Goal: Task Accomplishment & Management: Use online tool/utility

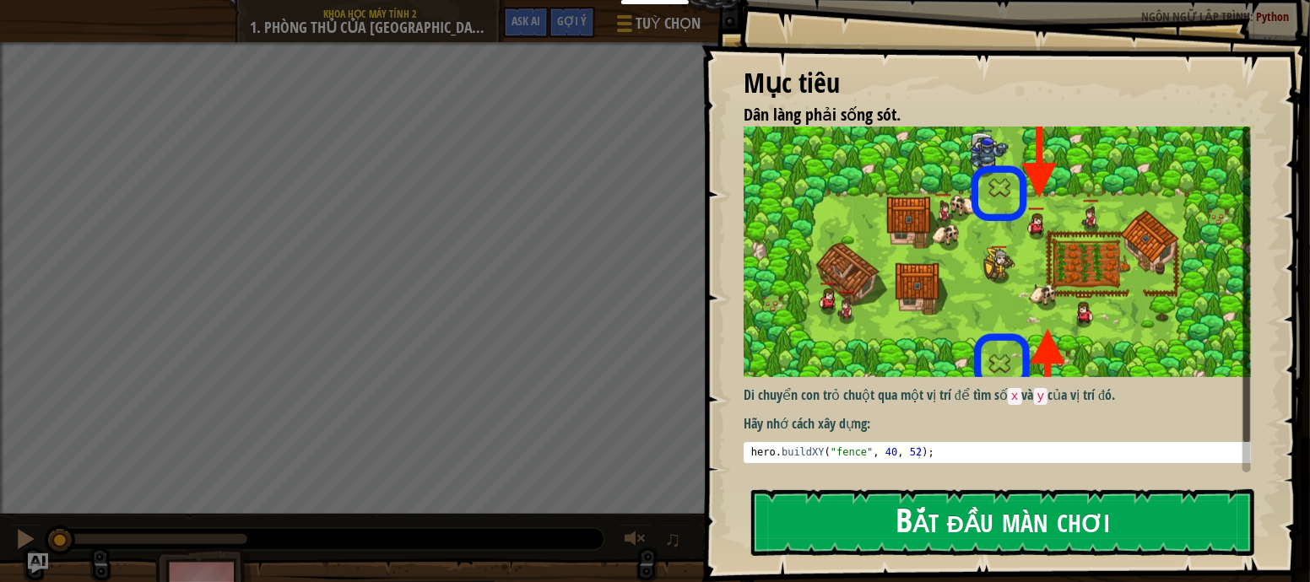
click at [838, 521] on button "Bắt đầu màn chơi" at bounding box center [1002, 523] width 503 height 67
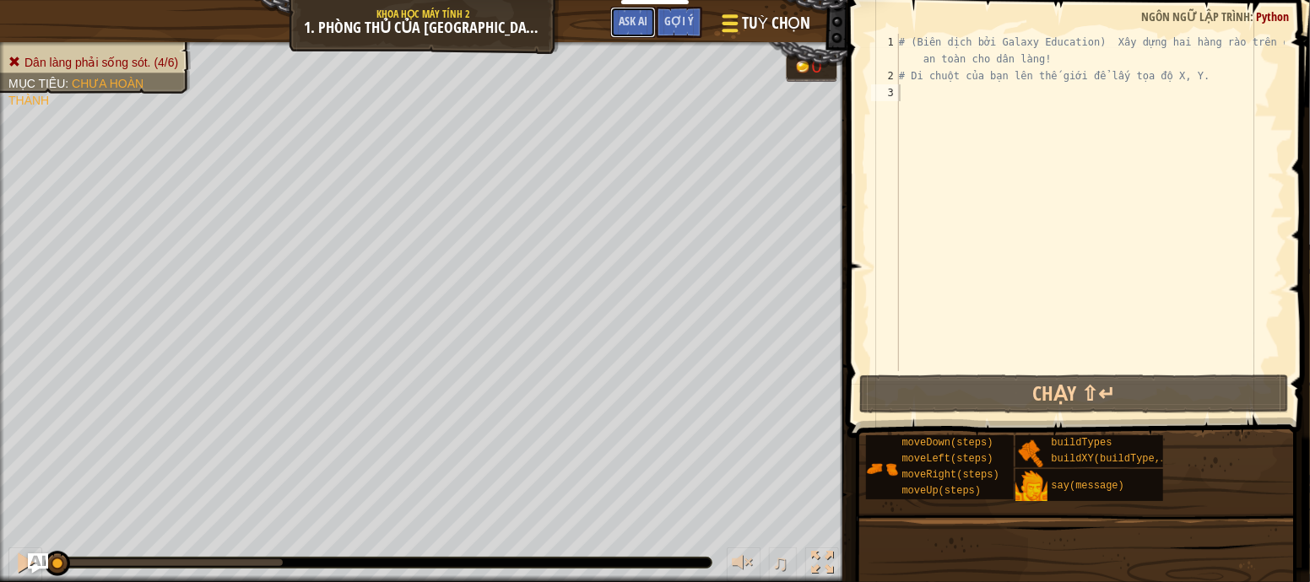
click at [620, 25] on span "Ask AI" at bounding box center [633, 21] width 29 height 16
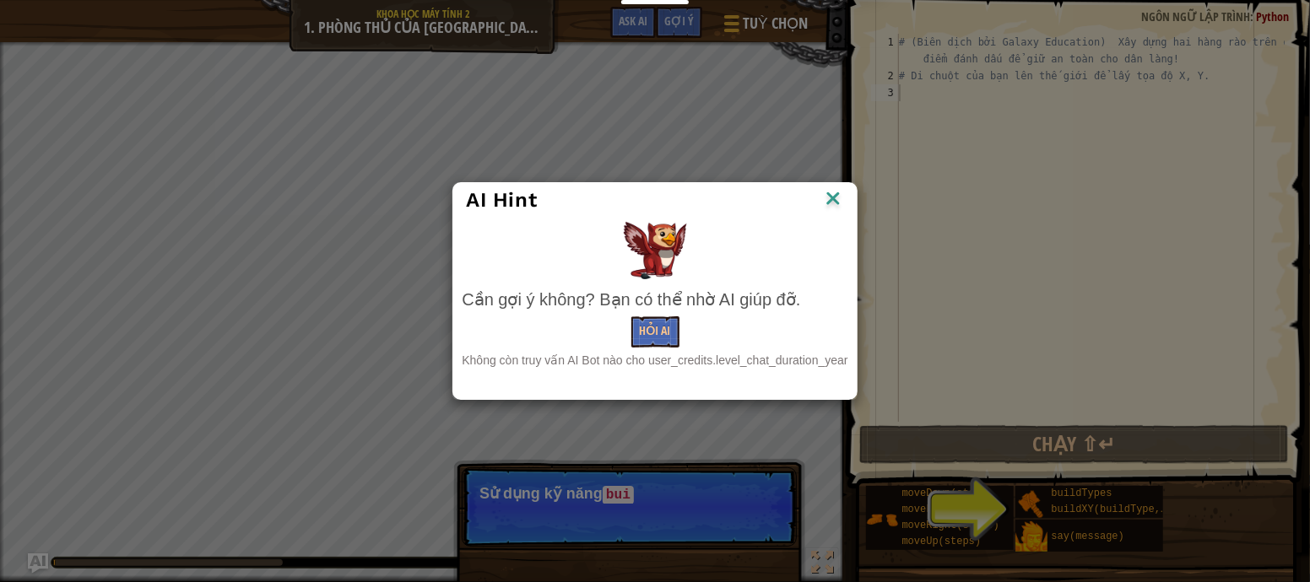
click at [839, 201] on img at bounding box center [833, 199] width 22 height 25
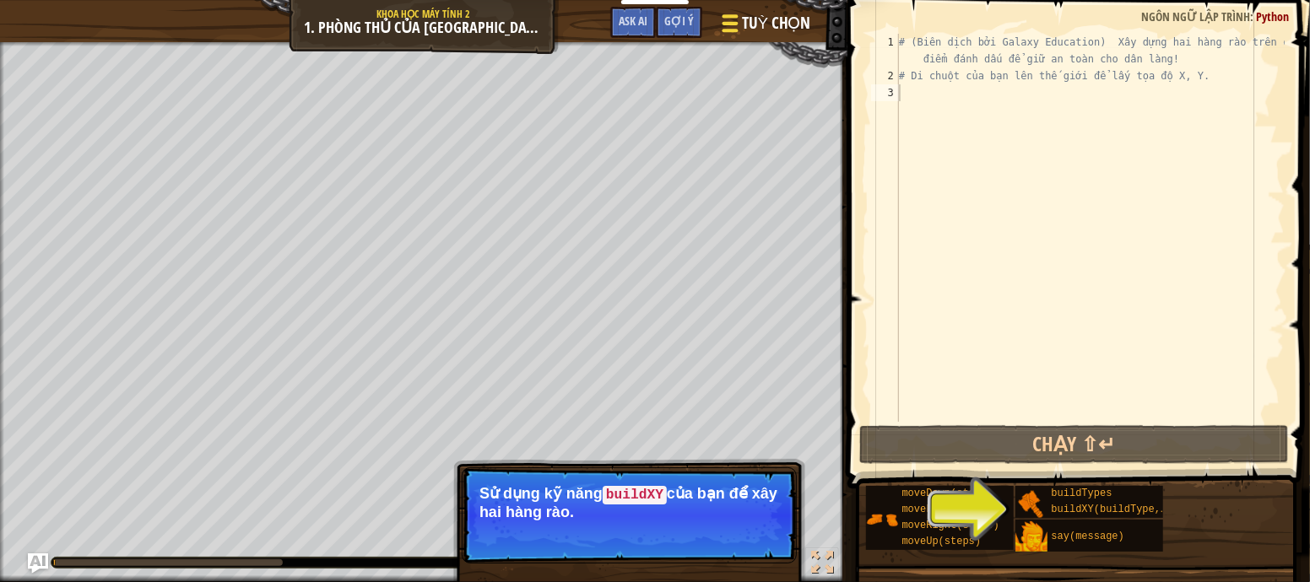
click at [755, 21] on span "Tuỳ chọn" at bounding box center [776, 23] width 68 height 23
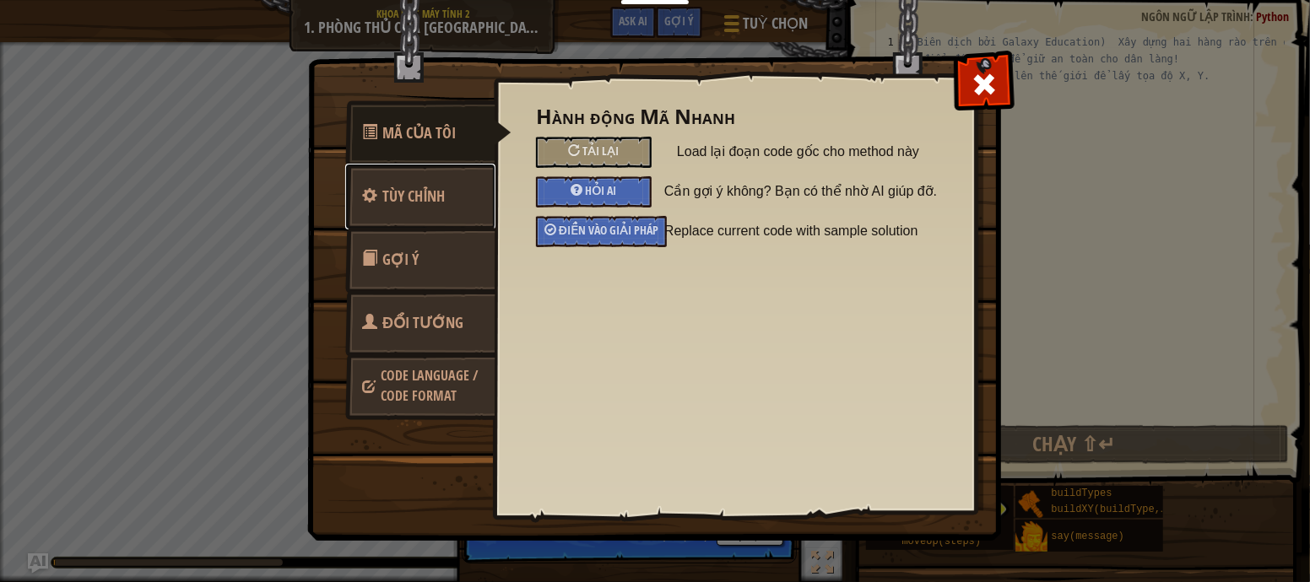
click at [425, 194] on span "Tùy chỉnh" at bounding box center [413, 196] width 62 height 21
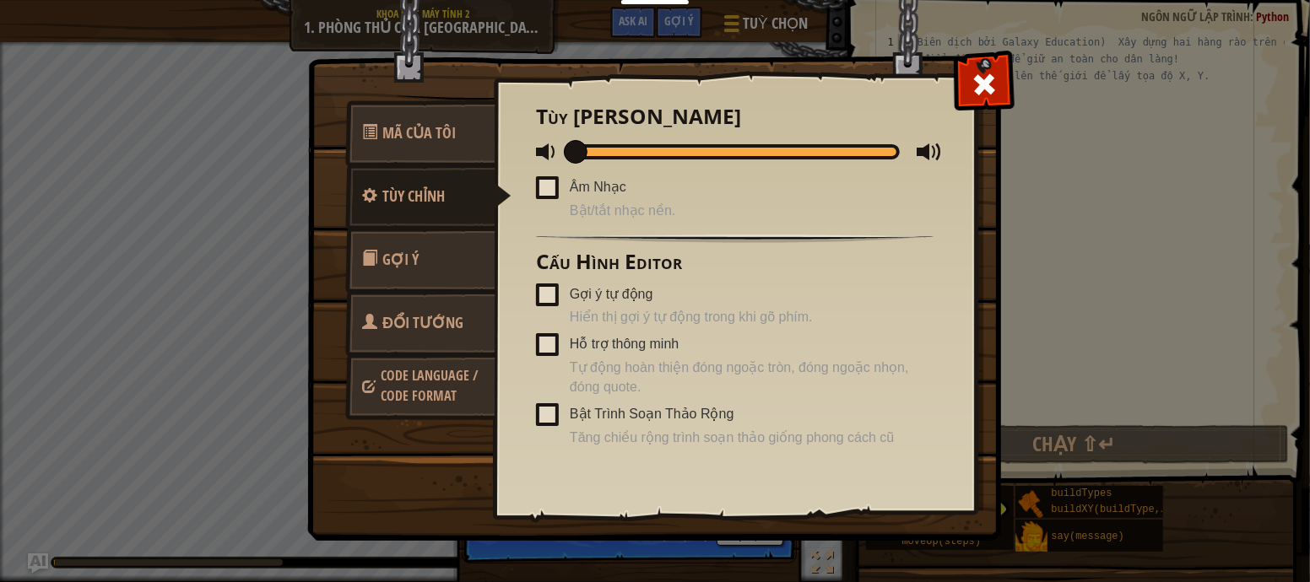
click at [550, 293] on span at bounding box center [547, 295] width 23 height 23
click at [0, 0] on input "Gợi ý tự động" at bounding box center [0, 0] width 0 height 0
click at [550, 293] on div at bounding box center [548, 294] width 12 height 14
click at [0, 0] on input "Gợi ý tự động" at bounding box center [0, 0] width 0 height 0
click at [550, 293] on span at bounding box center [547, 295] width 23 height 23
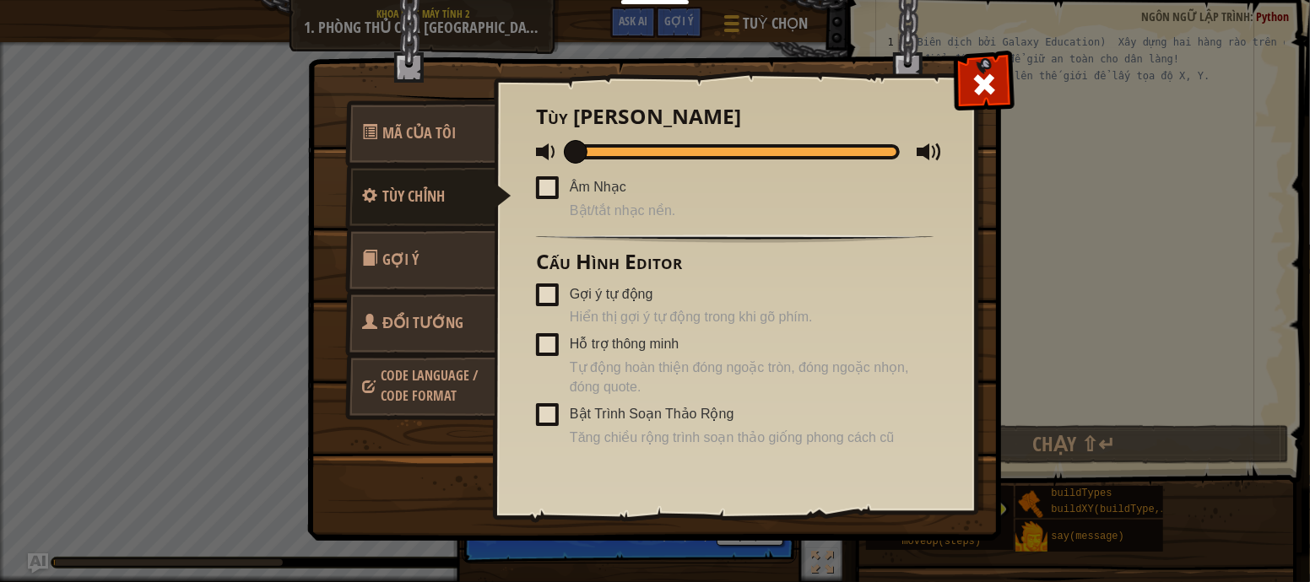
click at [0, 0] on input "Gợi ý tự động" at bounding box center [0, 0] width 0 height 0
click at [550, 293] on div at bounding box center [548, 294] width 12 height 14
click at [0, 0] on input "Gợi ý tự động" at bounding box center [0, 0] width 0 height 0
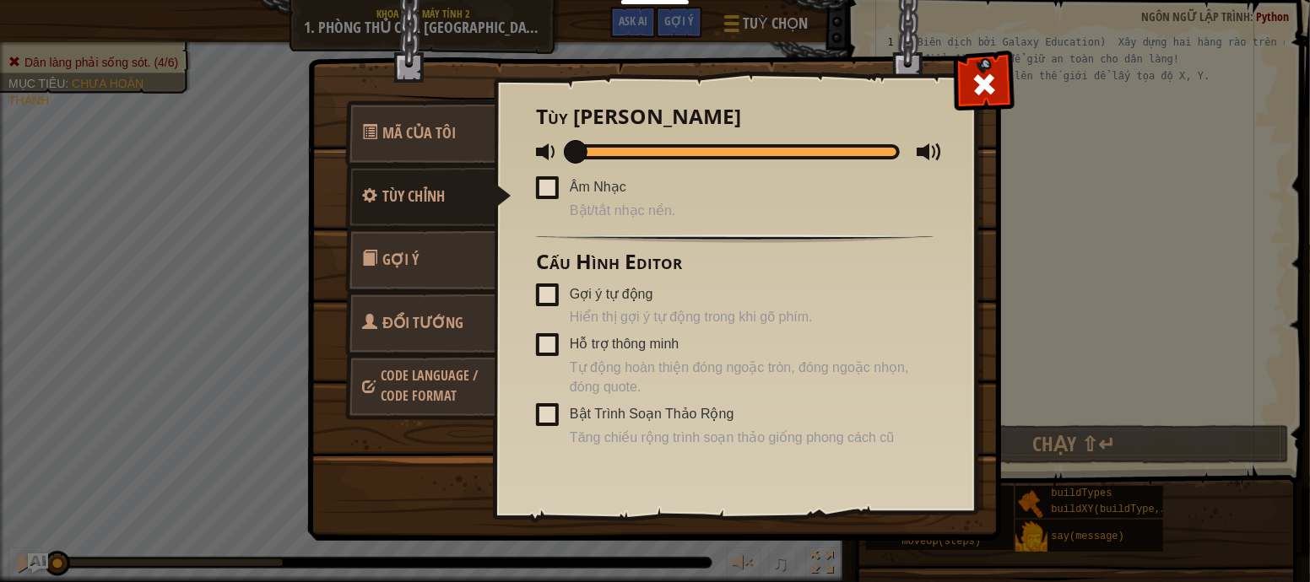
click at [454, 264] on link "Gợi ý" at bounding box center [420, 260] width 150 height 66
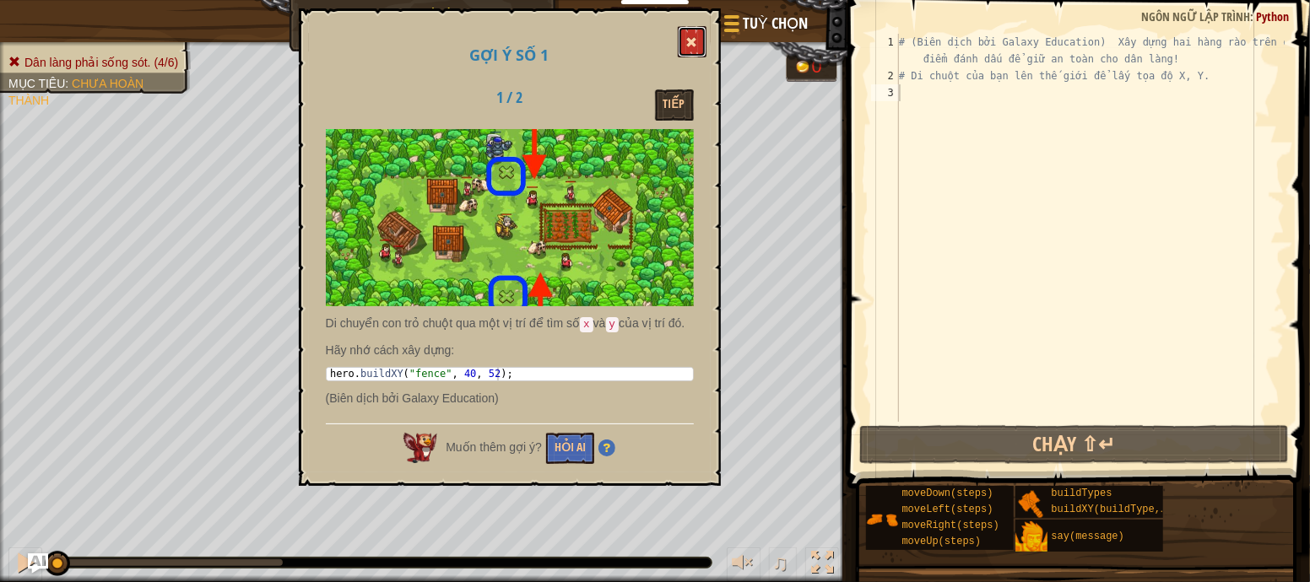
click at [702, 41] on button at bounding box center [692, 41] width 29 height 31
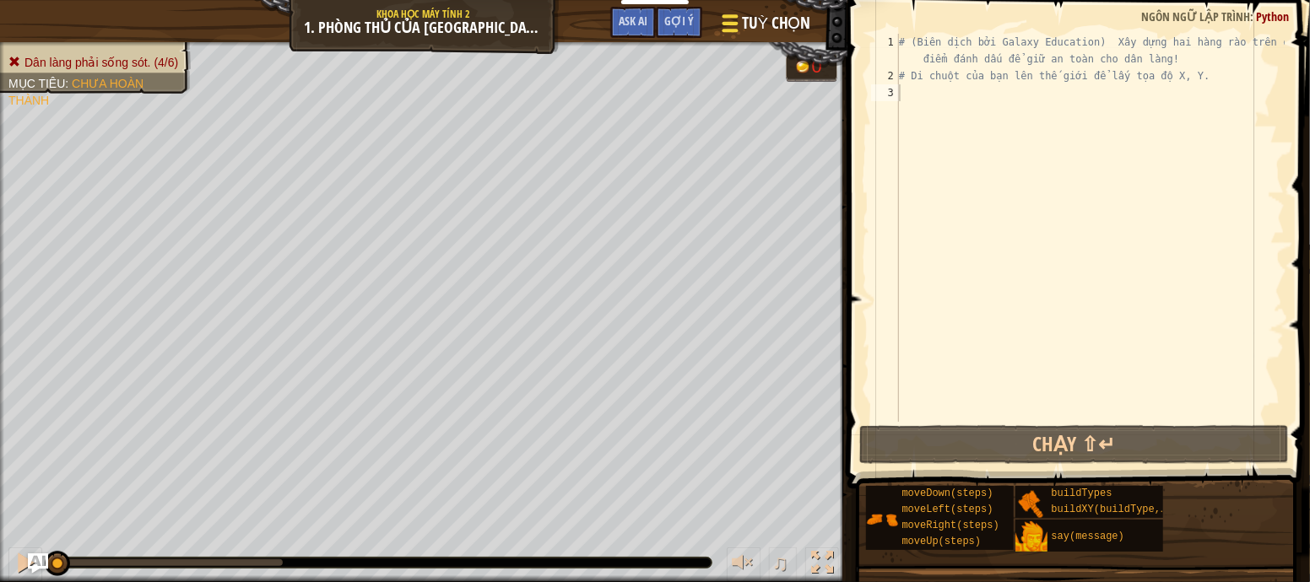
click at [742, 29] on span "Tuỳ chọn" at bounding box center [776, 23] width 68 height 23
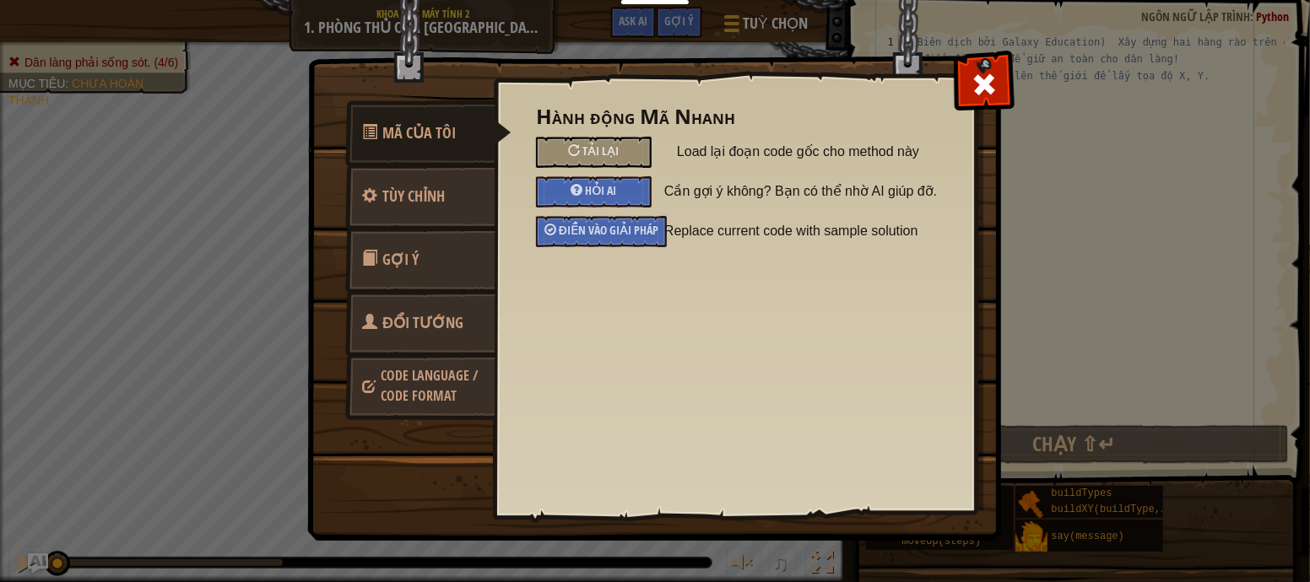
click at [455, 390] on link "Code Language / Code Format" at bounding box center [420, 386] width 150 height 64
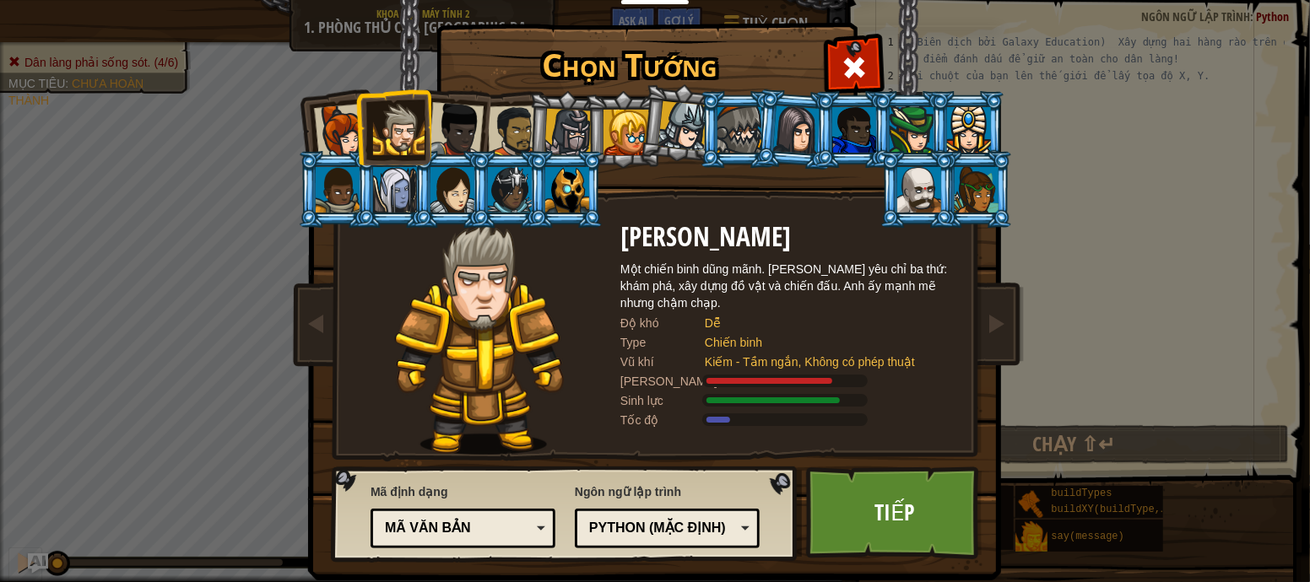
click at [617, 532] on div "Python (Mặc định)" at bounding box center [662, 528] width 146 height 19
click at [479, 333] on img at bounding box center [480, 339] width 170 height 232
click at [845, 73] on span at bounding box center [854, 67] width 27 height 27
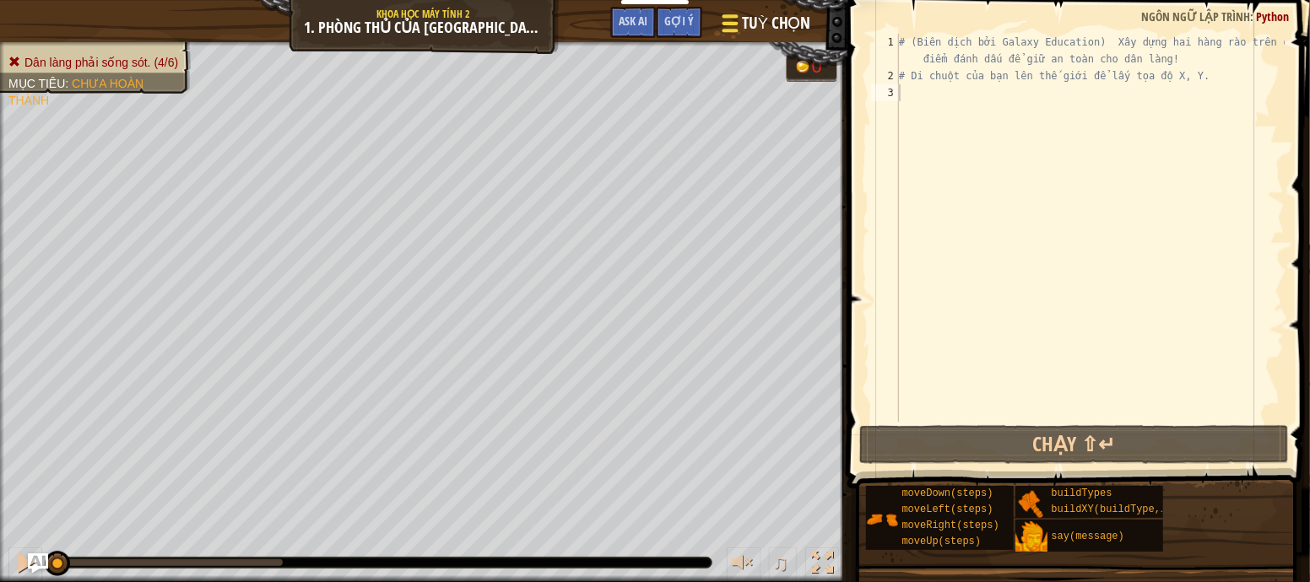
click at [791, 8] on button "Tuỳ chọn" at bounding box center [764, 26] width 112 height 41
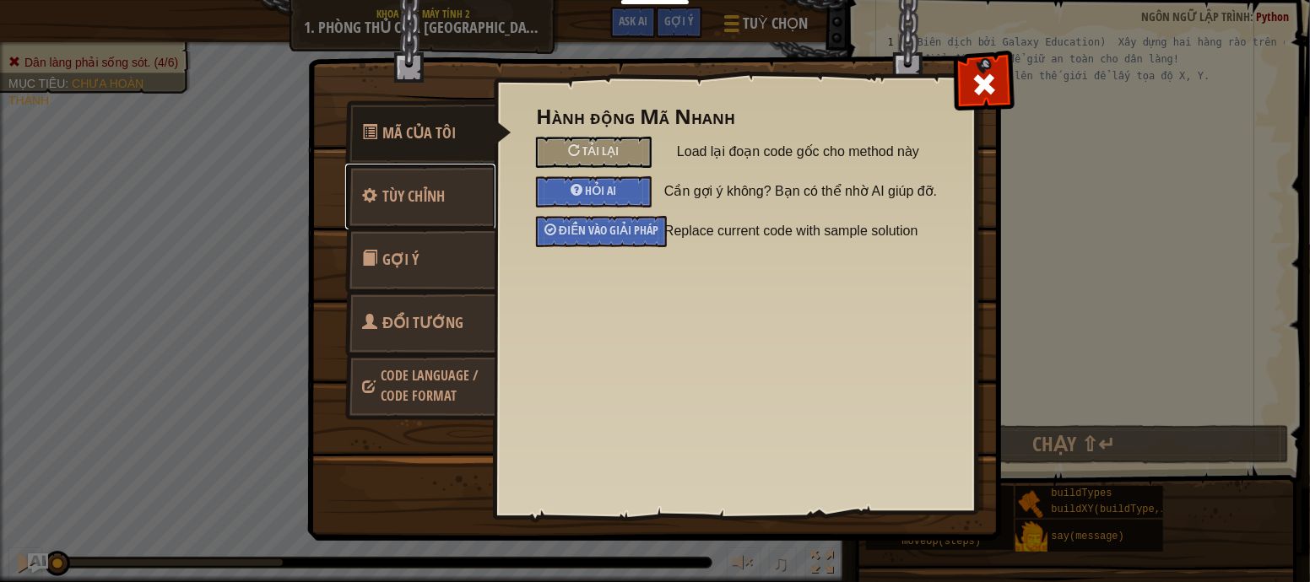
click at [429, 186] on span "Tùy chỉnh" at bounding box center [413, 196] width 62 height 21
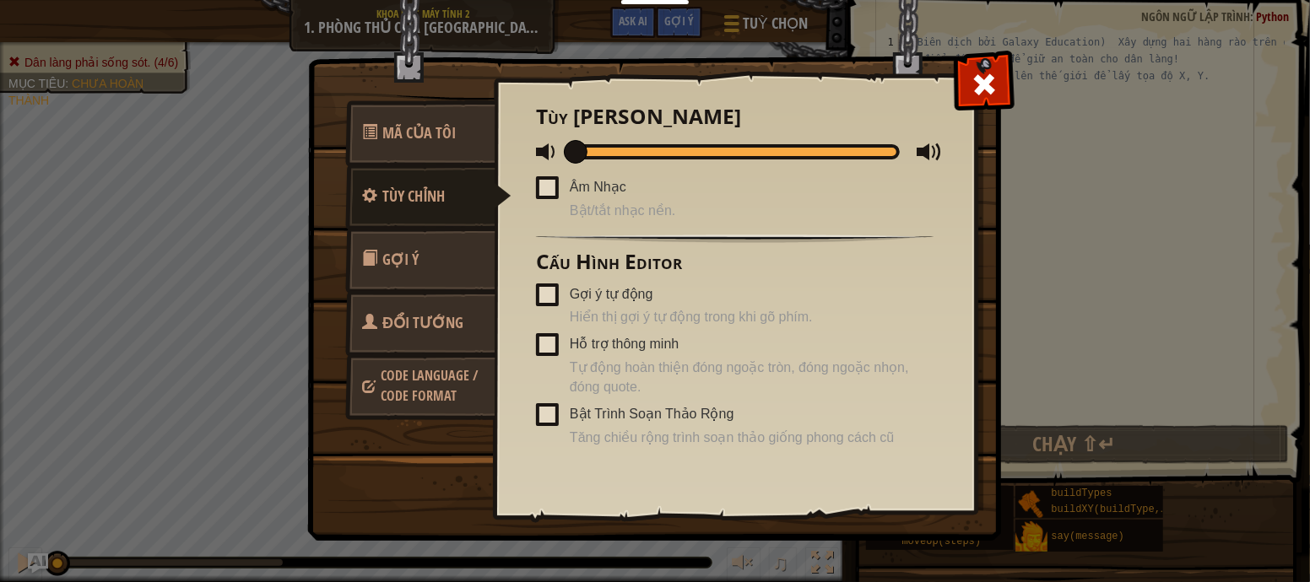
click at [430, 274] on link "Gợi ý" at bounding box center [420, 260] width 150 height 66
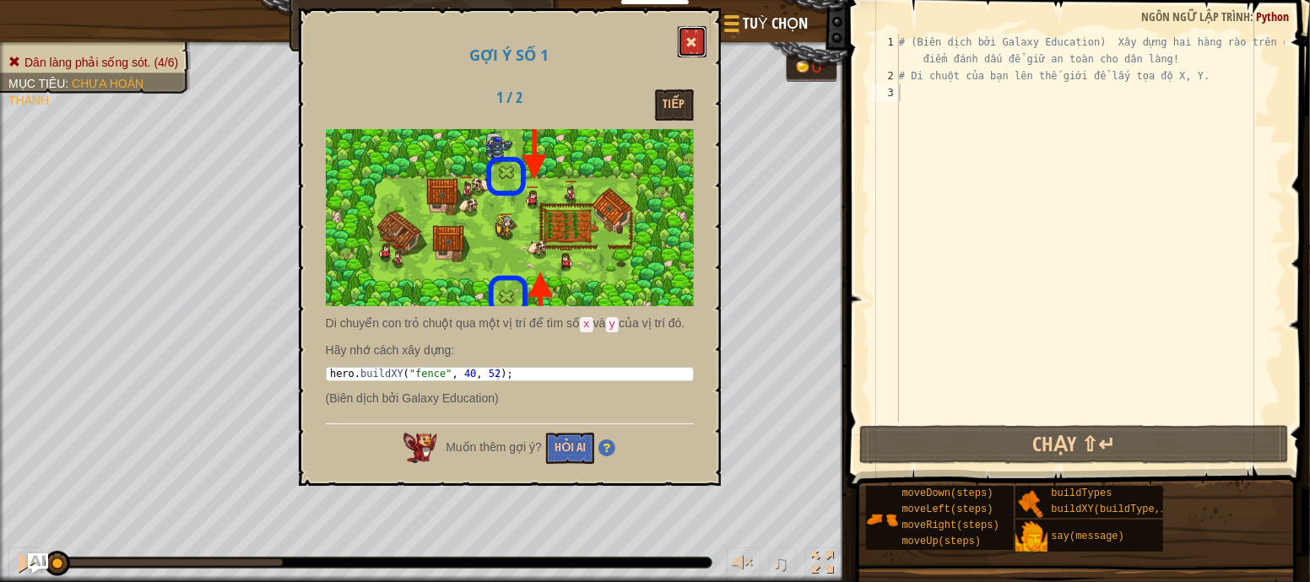
click at [685, 42] on button at bounding box center [692, 41] width 29 height 31
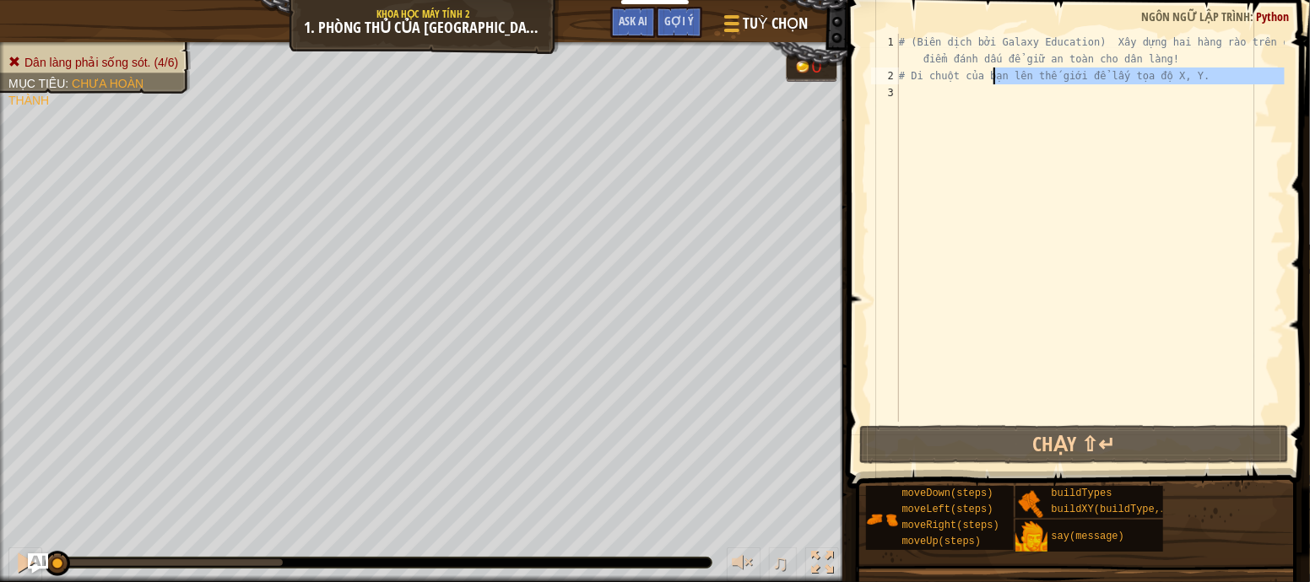
drag, startPoint x: 1032, startPoint y: 101, endPoint x: 849, endPoint y: 24, distance: 198.9
click at [849, 24] on div "1 2 3 # (Biên dịch bởi Galaxy Education) Xây dựng hai hàng rào trên các điểm đá…" at bounding box center [1076, 277] width 468 height 538
type textarea "# (Biên dịch bởi Galaxy Education) Xây dựng hai hàng rào trên các điểm đánh dấu…"
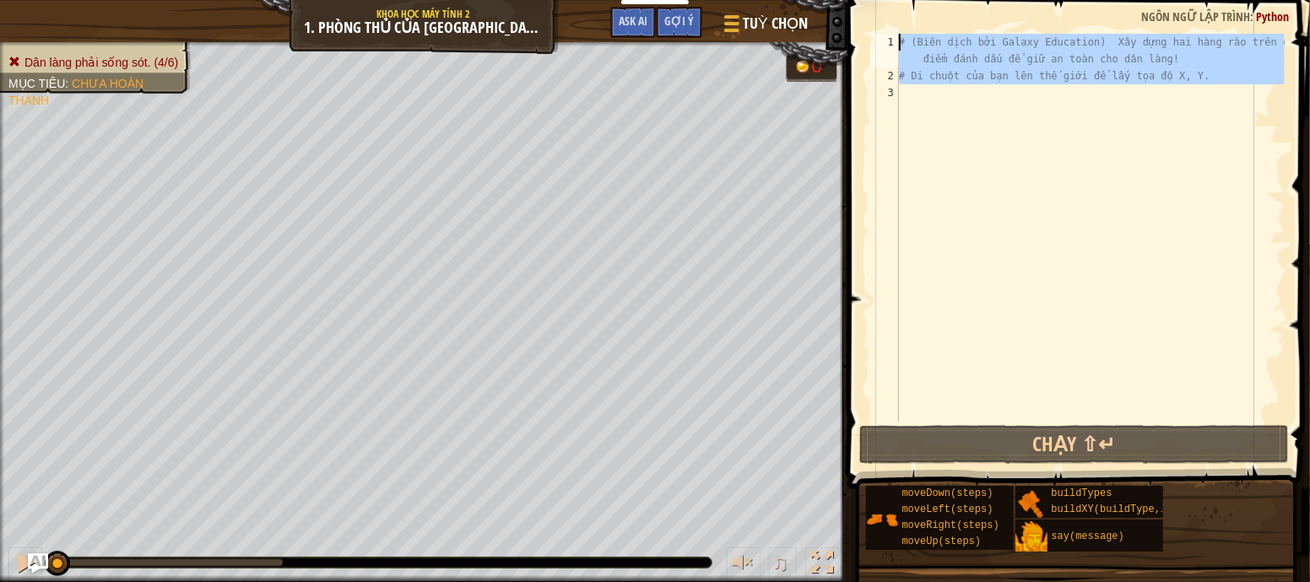
click at [1010, 98] on div "# (Biên dịch bởi Galaxy Education) Xây dựng hai hàng rào trên các điểm đánh dấu…" at bounding box center [1090, 228] width 389 height 388
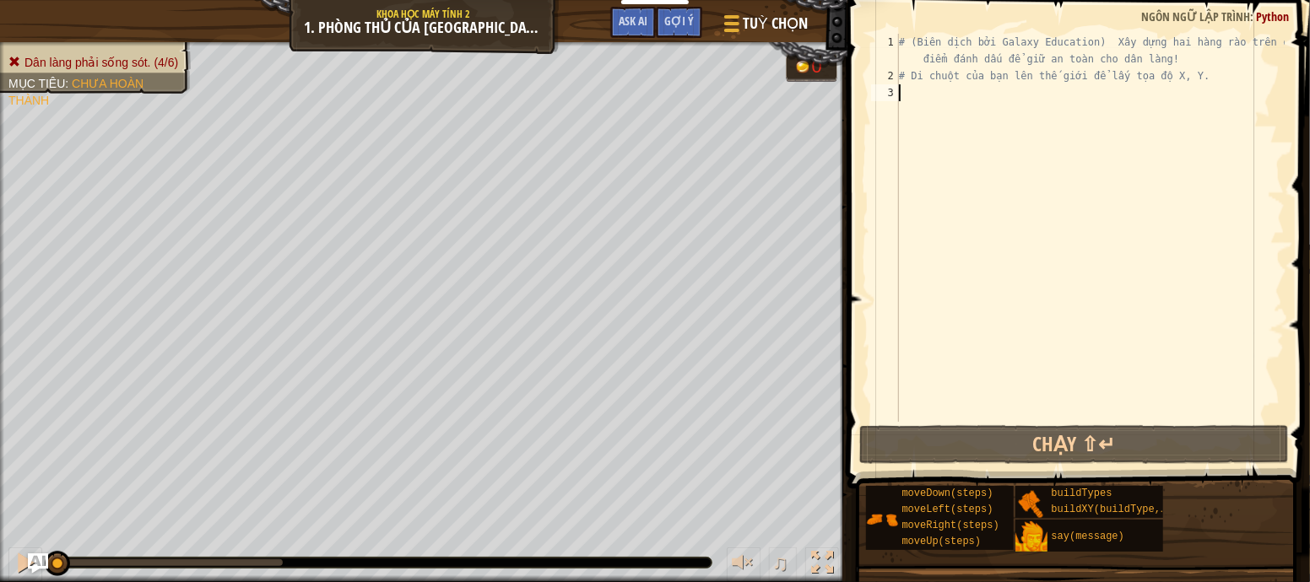
click at [965, 128] on div "# (Biên dịch bởi Galaxy Education) Xây dựng hai hàng rào trên các điểm đánh dấu…" at bounding box center [1090, 253] width 389 height 439
